Goal: Navigation & Orientation: Find specific page/section

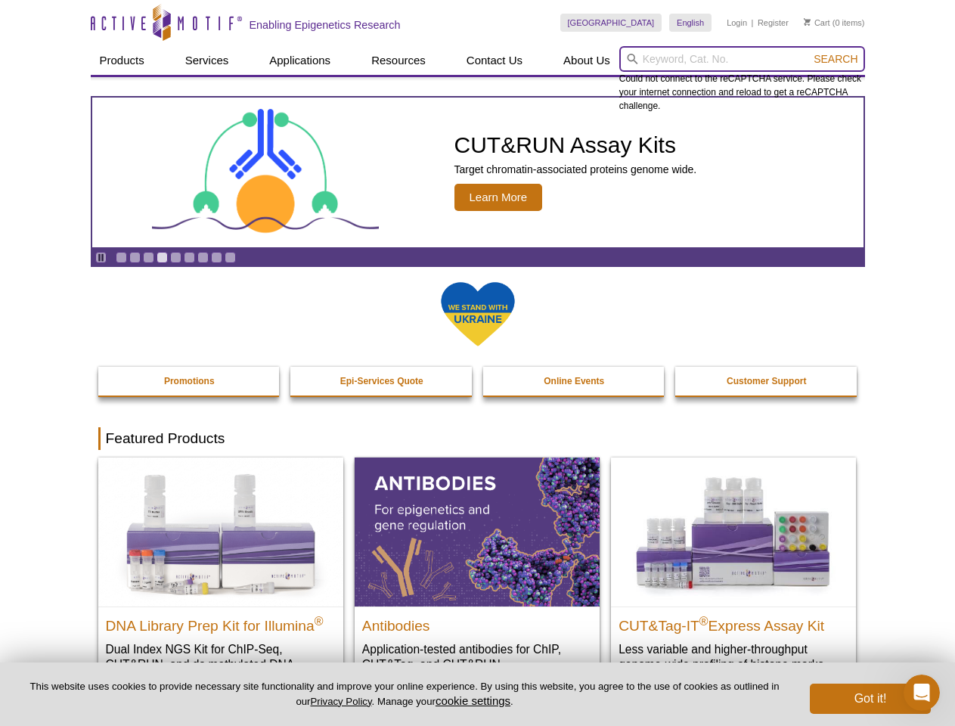
click at [742, 59] on input "search" at bounding box center [742, 59] width 246 height 26
click at [836, 59] on span "Search" at bounding box center [836, 59] width 44 height 12
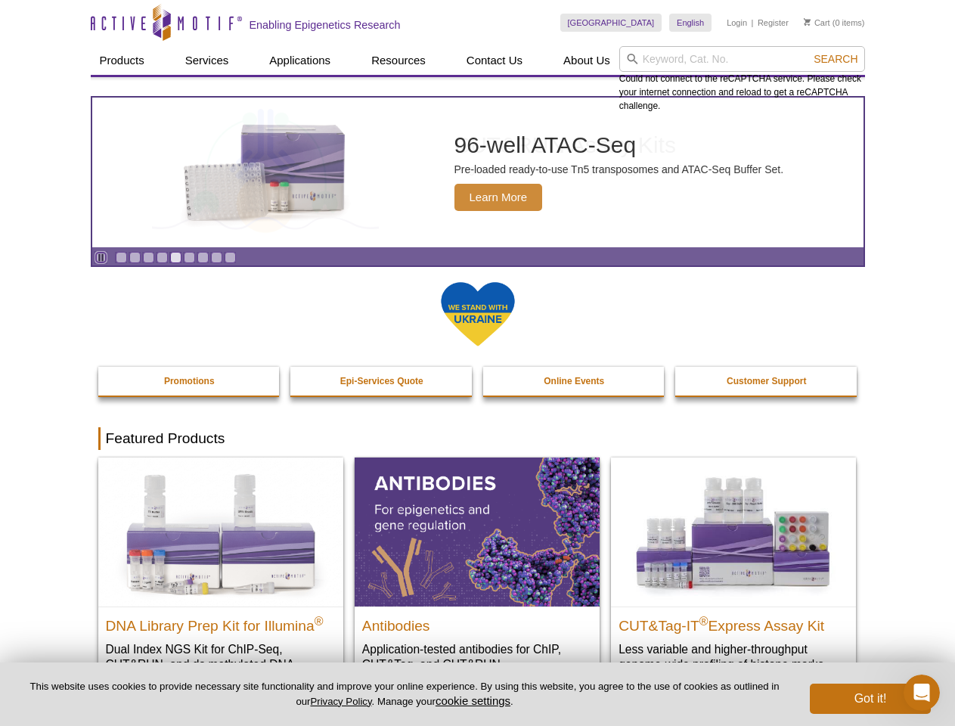
click at [101, 257] on icon "Pause" at bounding box center [101, 258] width 10 height 10
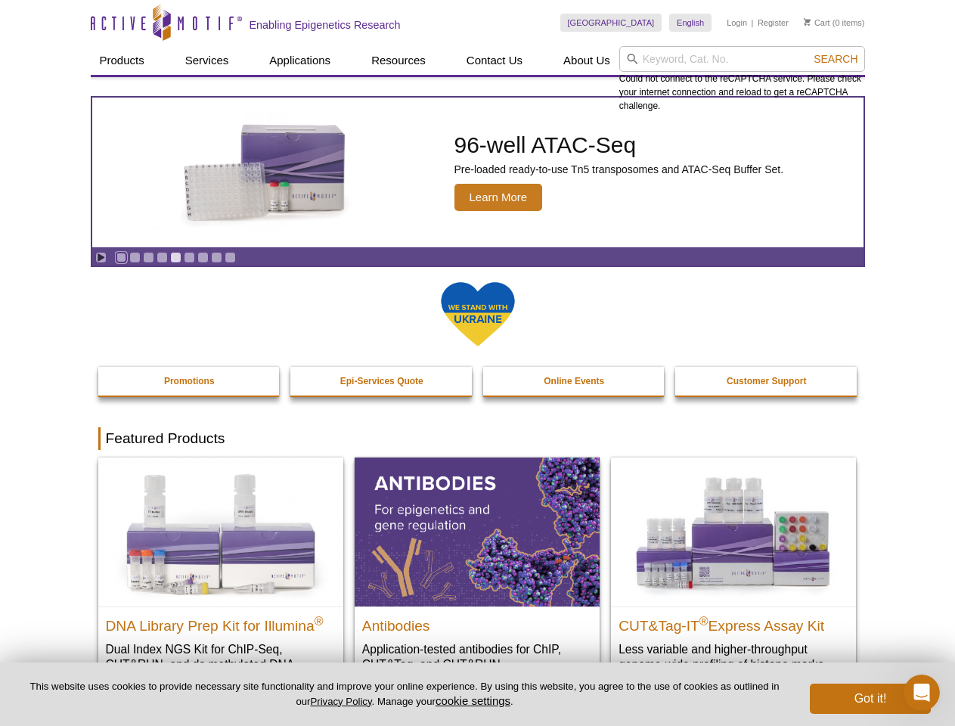
click at [121, 257] on link "Go to slide 1" at bounding box center [121, 257] width 11 height 11
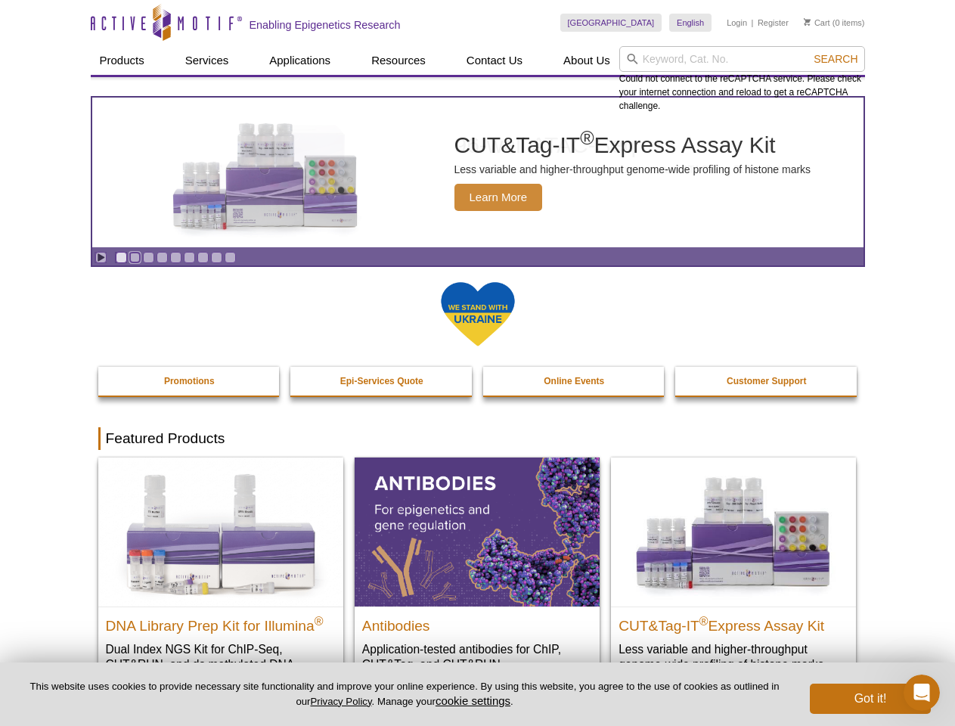
click at [135, 257] on link "Go to slide 2" at bounding box center [134, 257] width 11 height 11
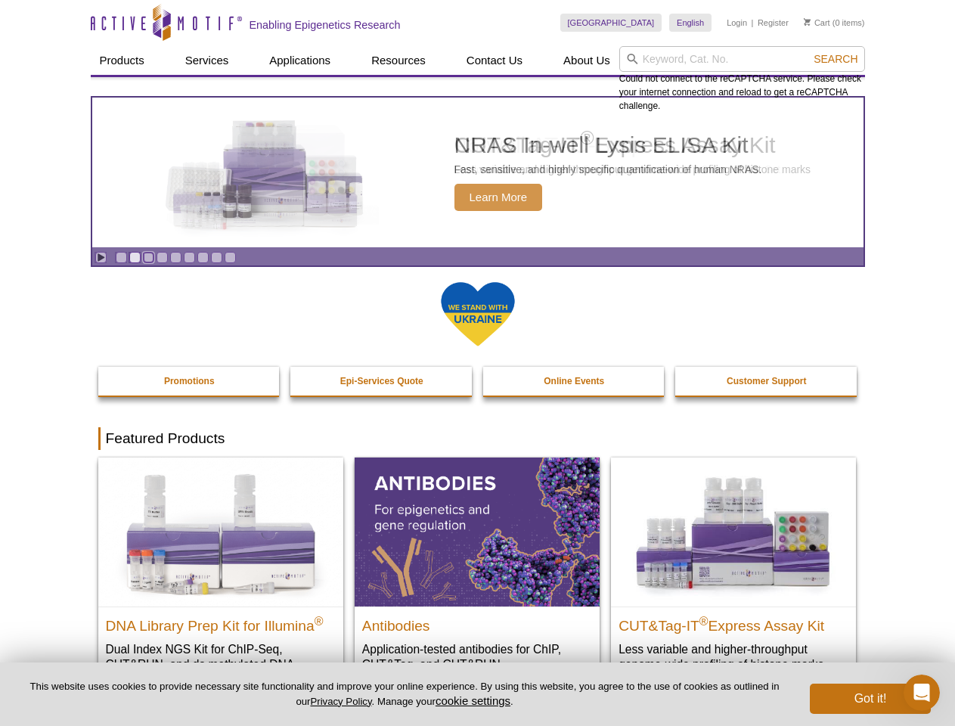
click at [148, 257] on link "Go to slide 3" at bounding box center [148, 257] width 11 height 11
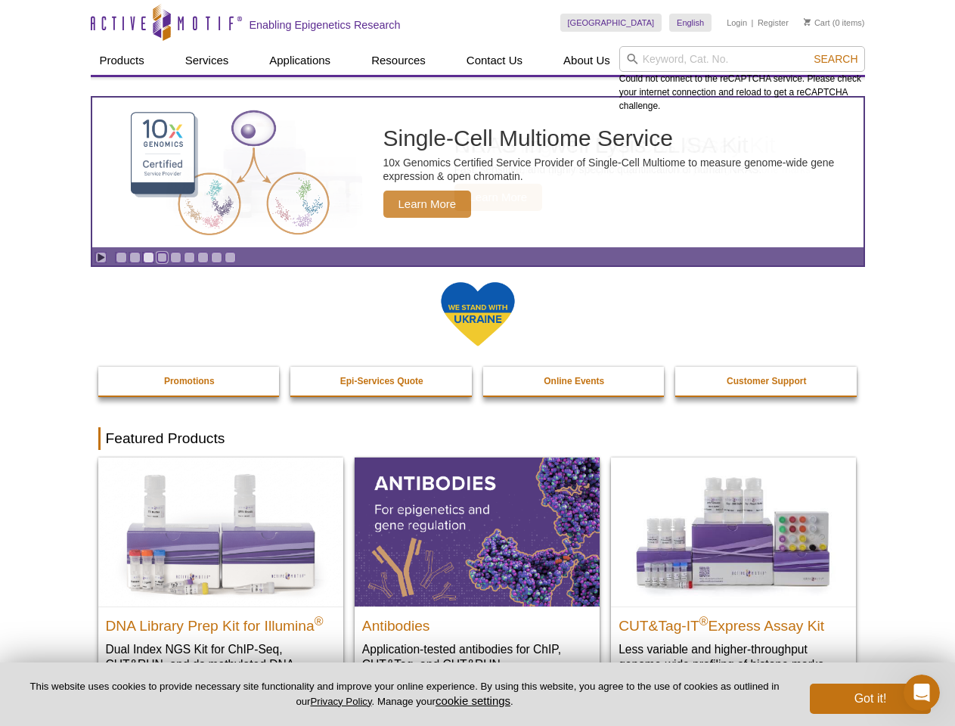
click at [162, 257] on link "Go to slide 4" at bounding box center [162, 257] width 11 height 11
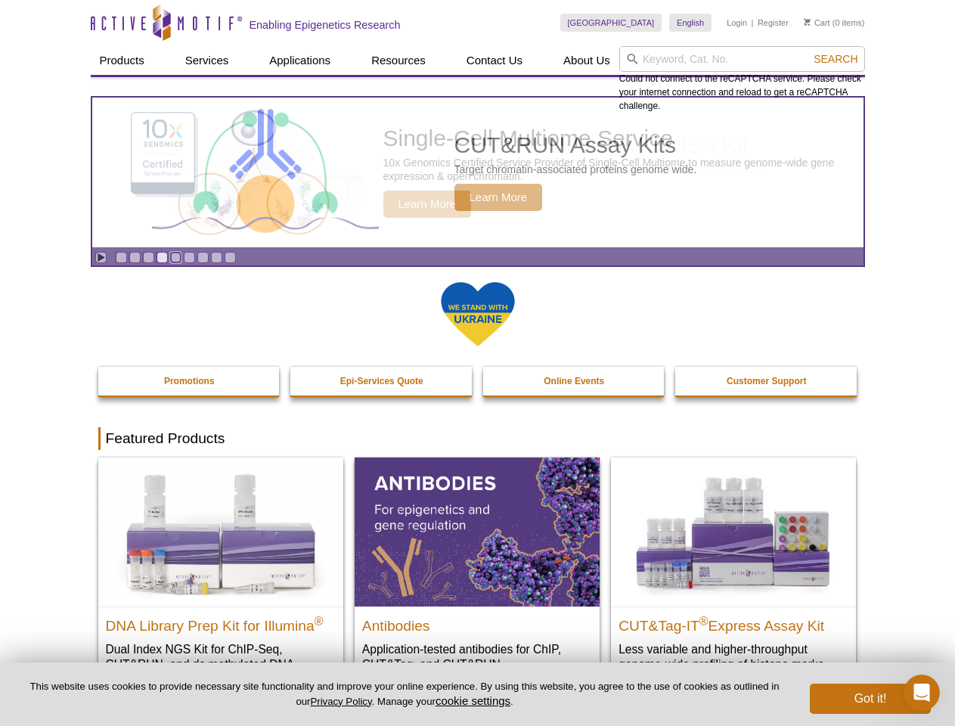
click at [175, 257] on link "Go to slide 5" at bounding box center [175, 257] width 11 height 11
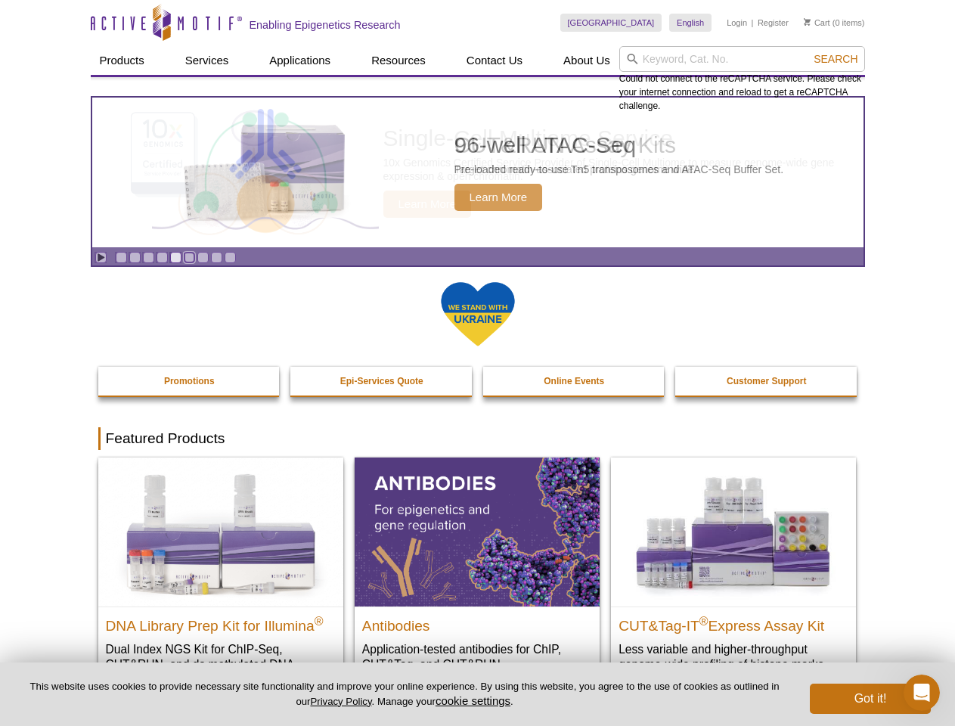
click at [189, 257] on link "Go to slide 6" at bounding box center [189, 257] width 11 height 11
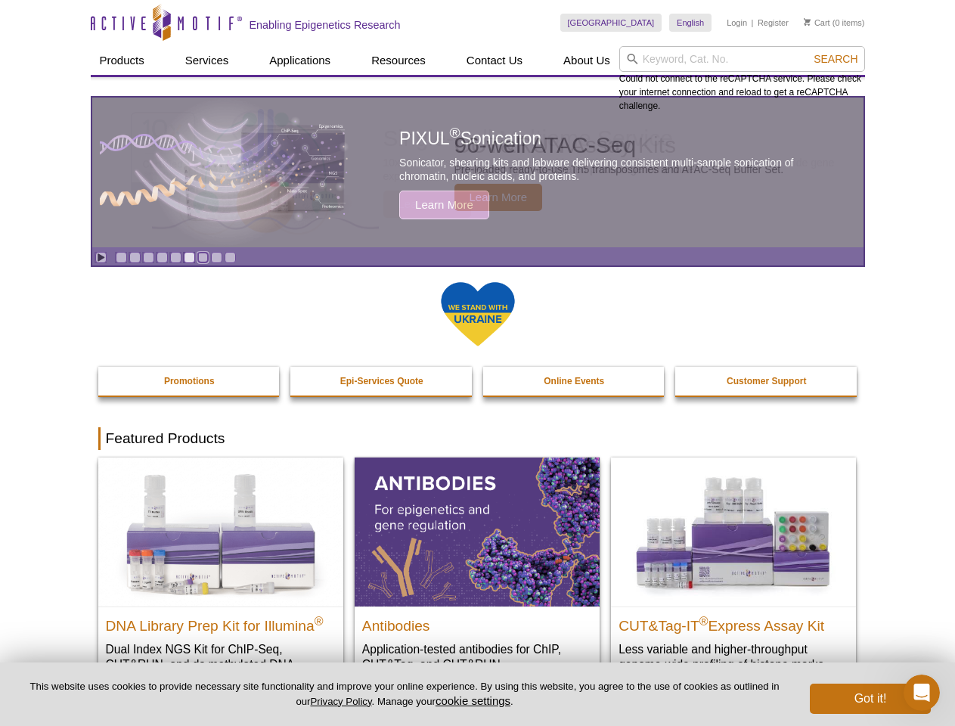
click at [203, 257] on link "Go to slide 7" at bounding box center [202, 257] width 11 height 11
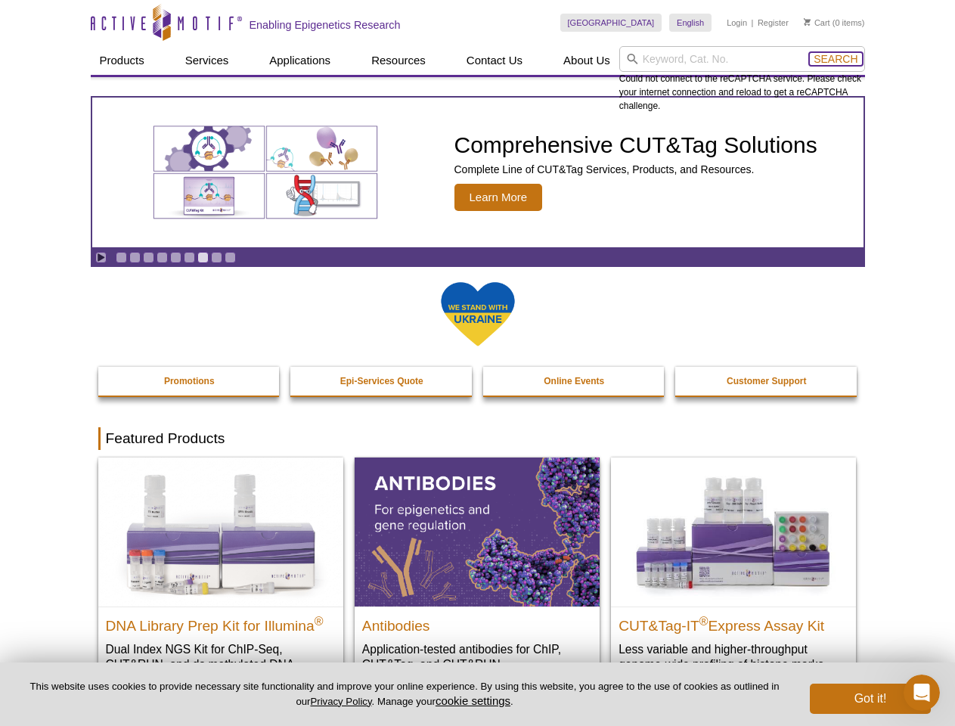
click at [836, 59] on span "Search" at bounding box center [836, 59] width 44 height 12
